Goal: Task Accomplishment & Management: Manage account settings

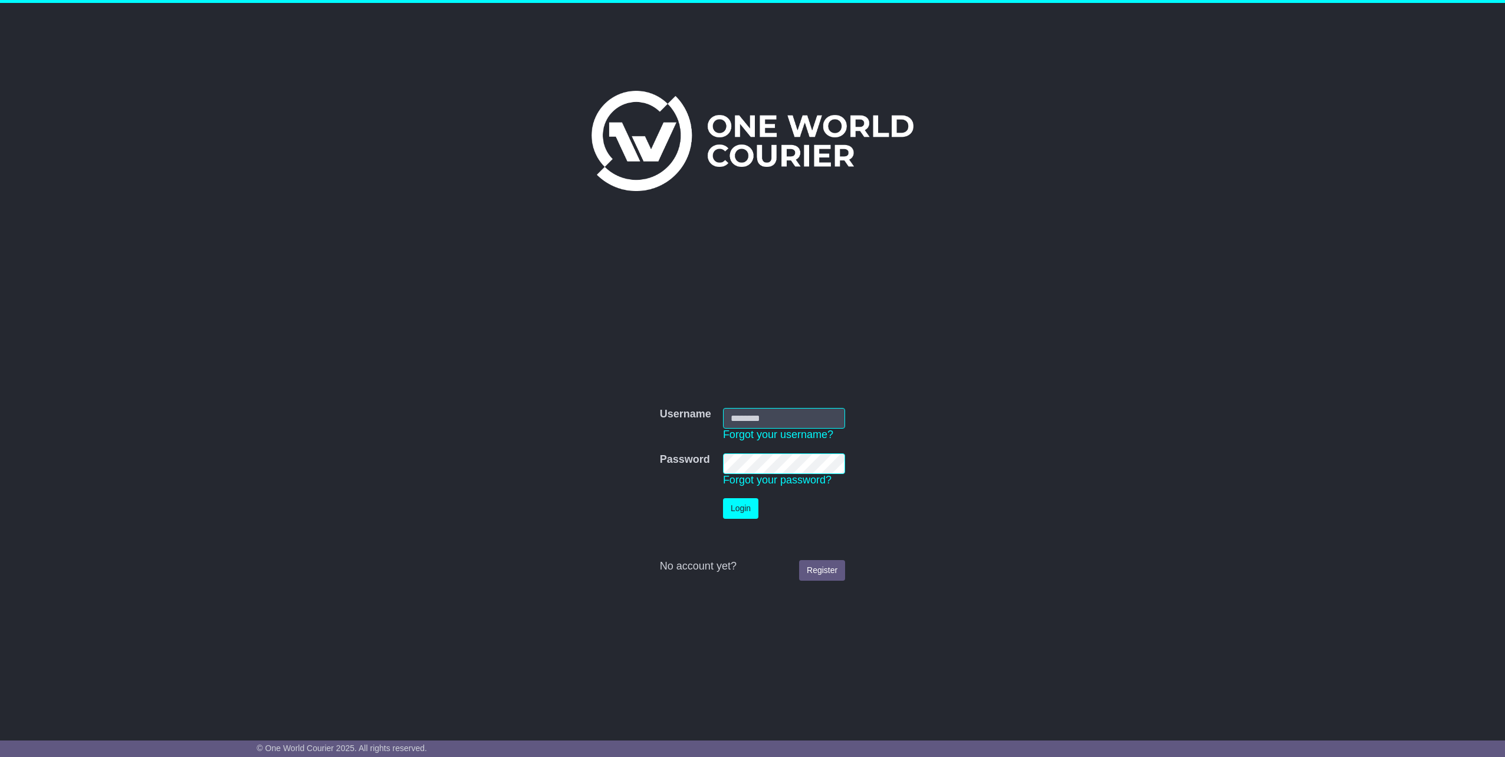
type input "**********"
click at [756, 511] on button "Login" at bounding box center [740, 508] width 35 height 21
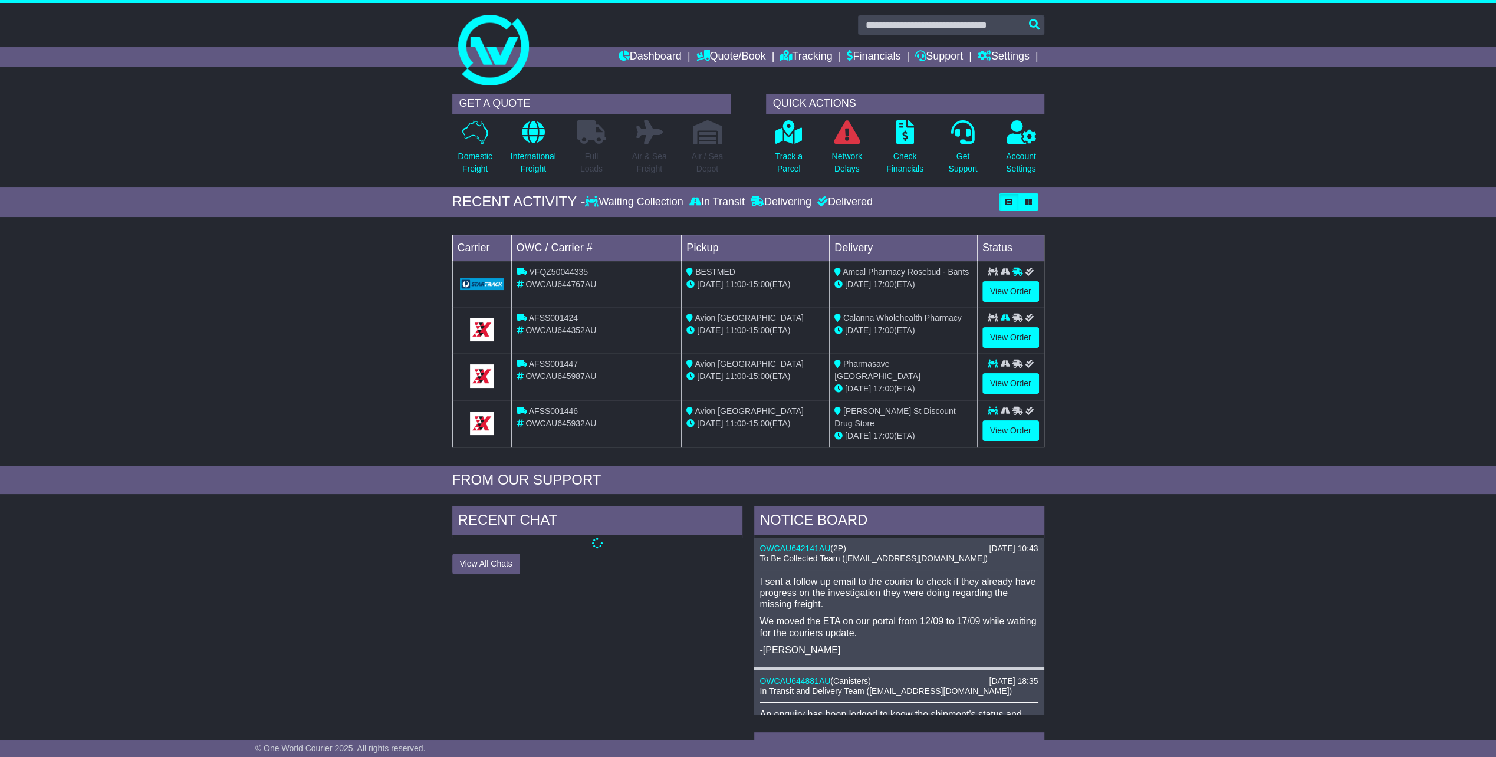
click at [1237, 349] on div "Loading... No bookings found Carrier OWC / Carrier # Pickup Delivery Status VFQ…" at bounding box center [748, 344] width 1496 height 243
